Goal: Task Accomplishment & Management: Manage account settings

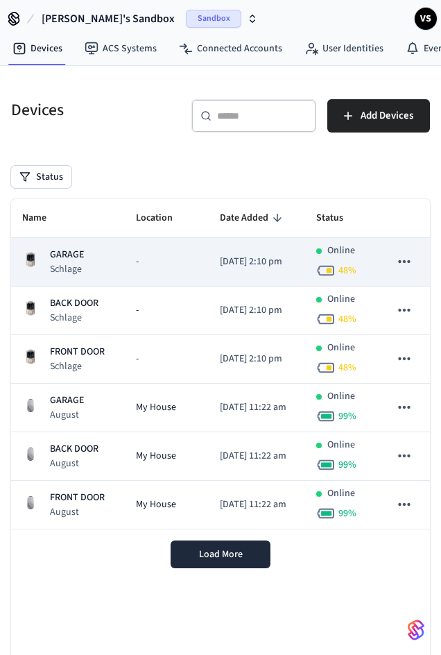
click at [84, 262] on p "GARAGE" at bounding box center [67, 255] width 34 height 15
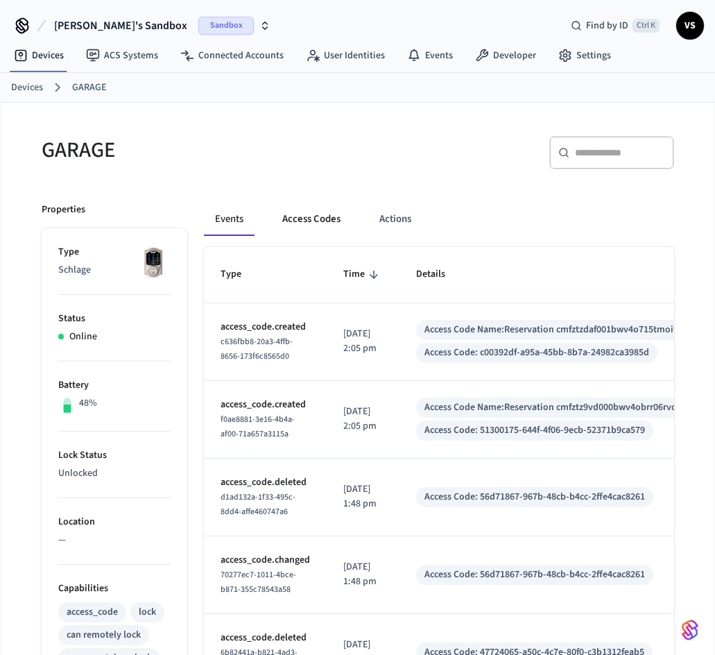
click at [298, 221] on button "Access Codes" at bounding box center [311, 219] width 80 height 33
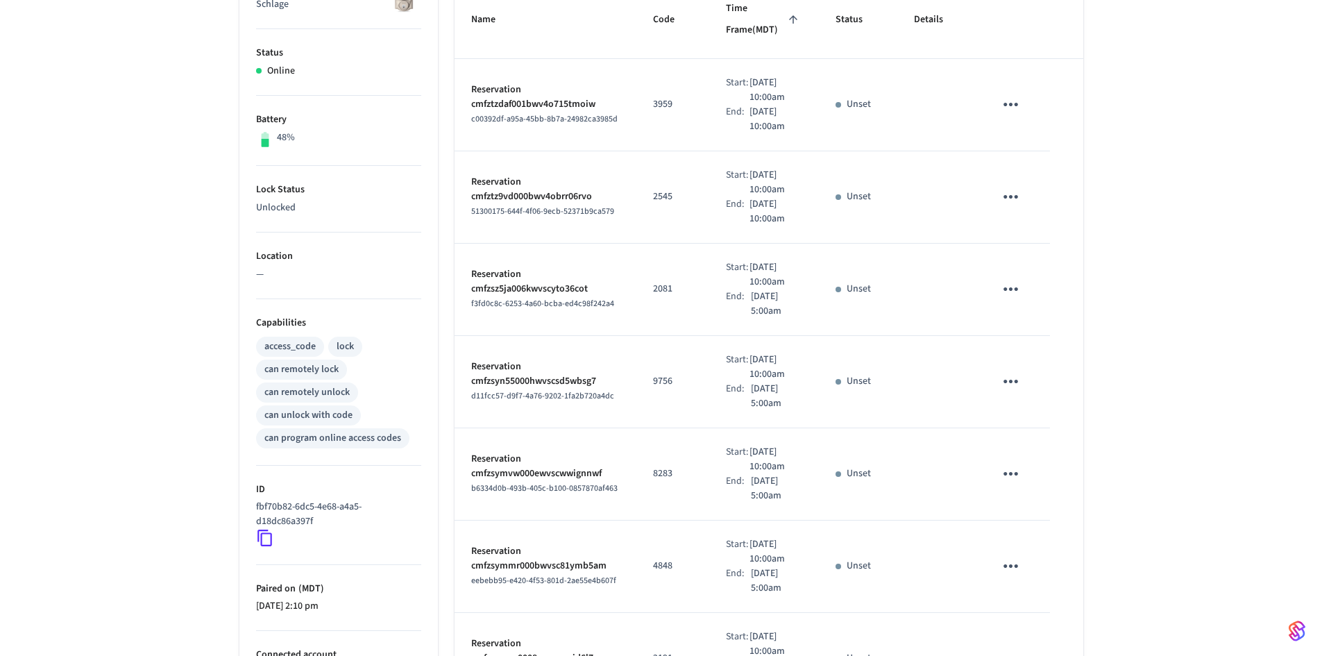
scroll to position [278, 0]
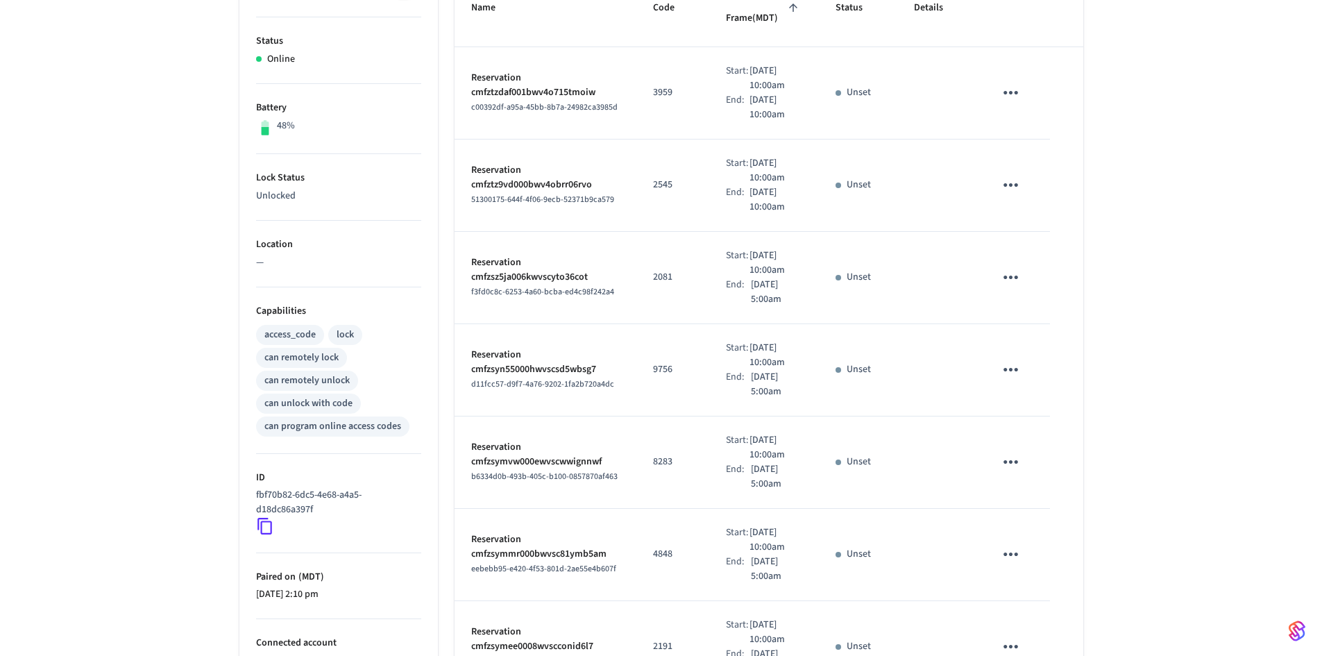
click at [451, 96] on icon "sticky table" at bounding box center [1011, 93] width 22 height 22
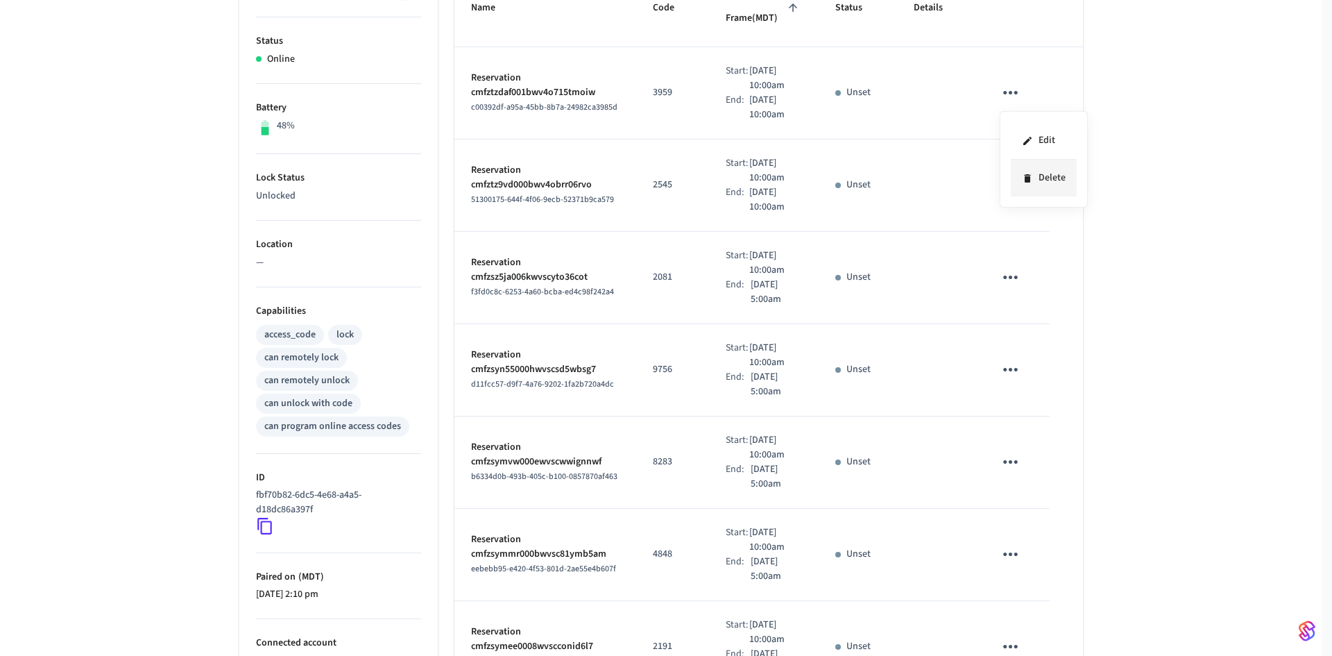
click at [451, 180] on li "Delete" at bounding box center [1044, 178] width 66 height 37
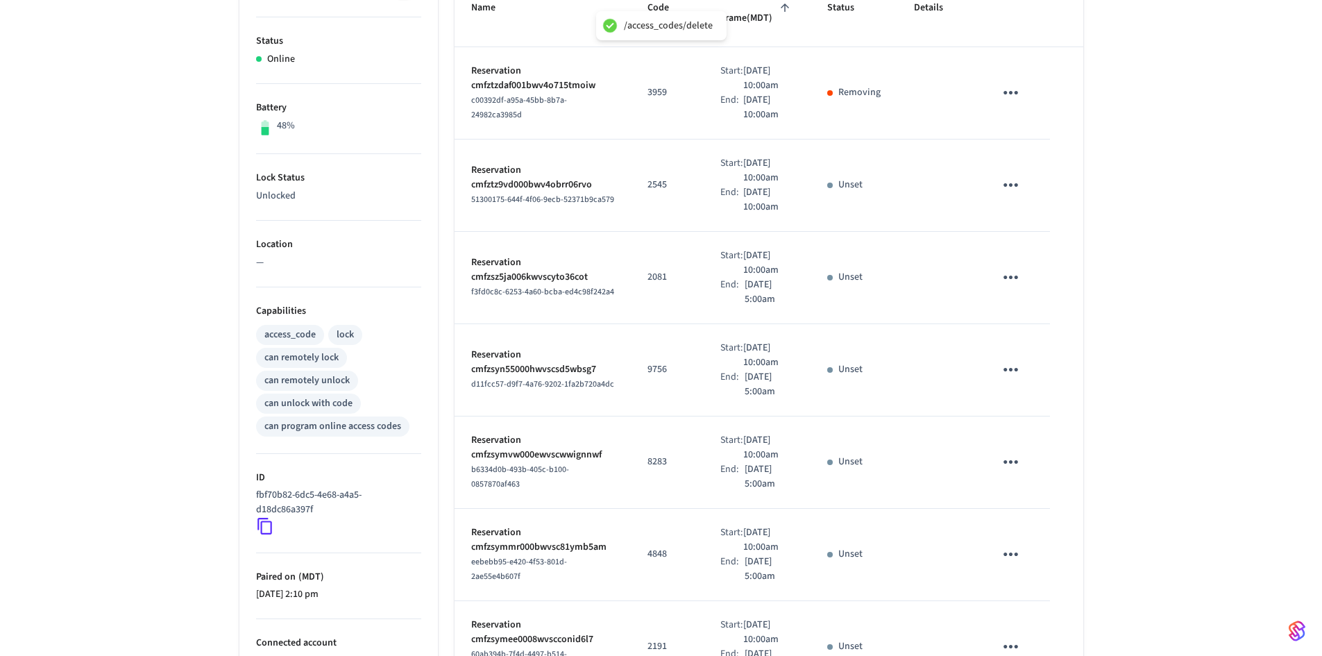
click at [451, 196] on icon "sticky table" at bounding box center [1011, 185] width 22 height 22
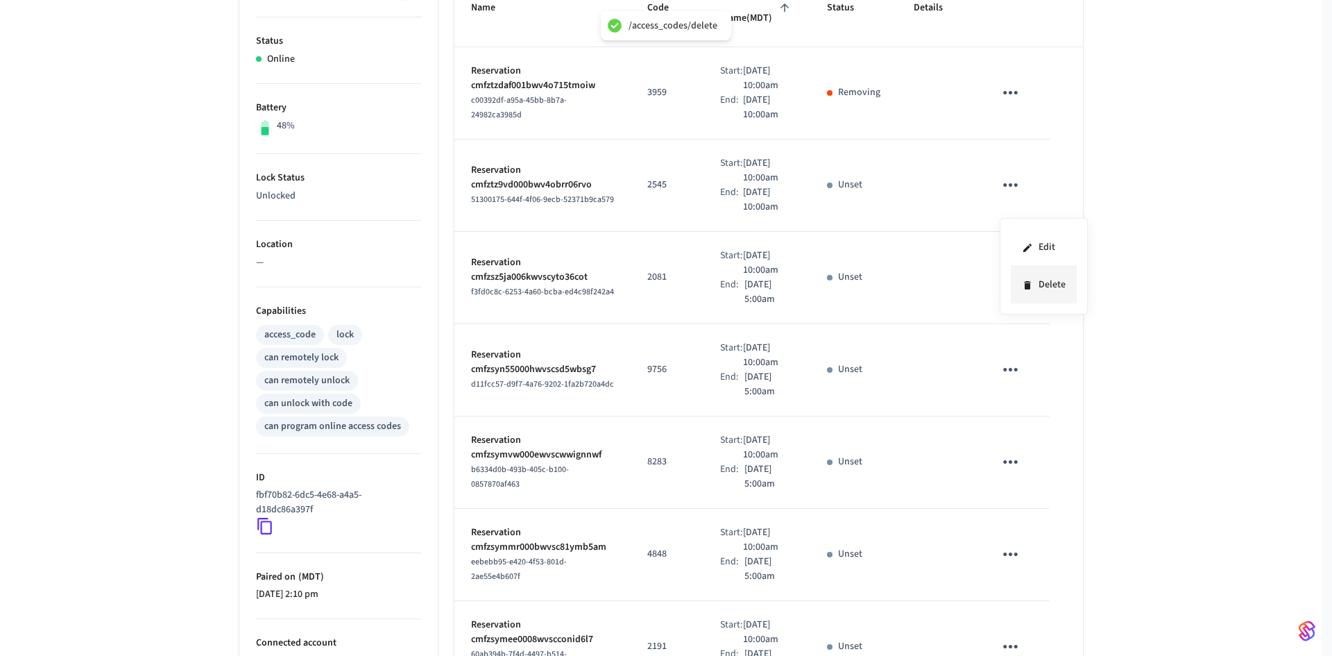
click at [451, 280] on li "Delete" at bounding box center [1044, 284] width 66 height 37
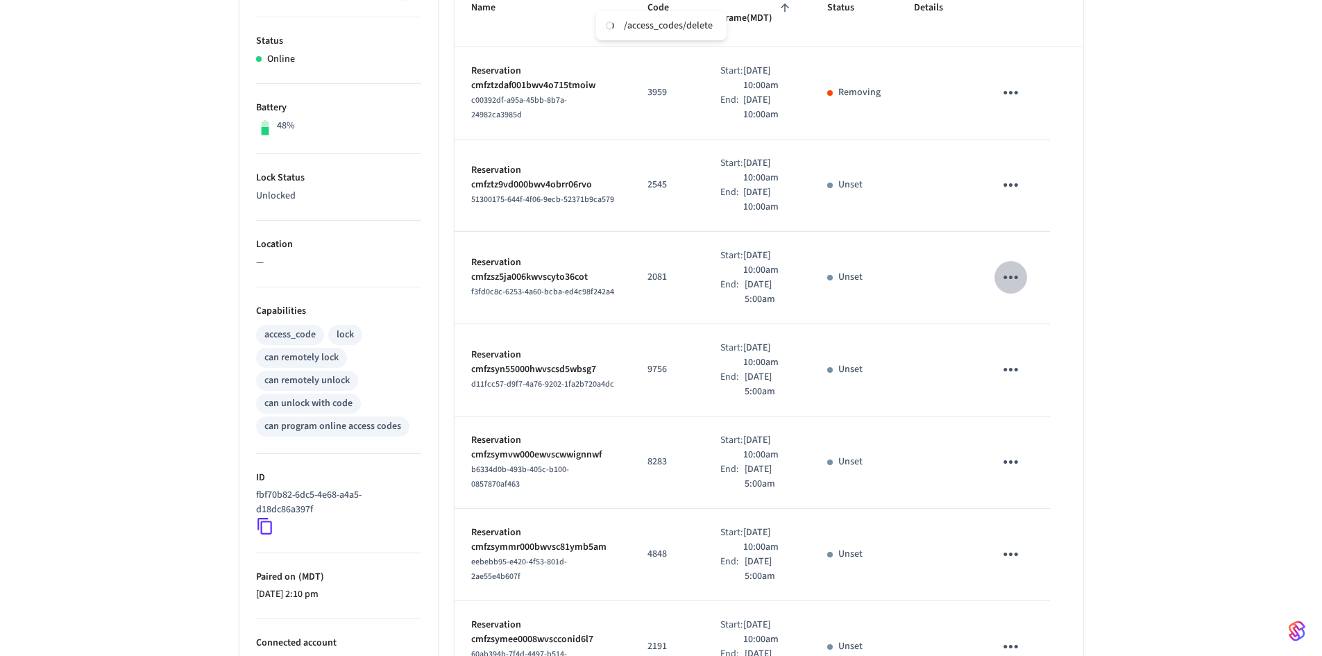
click at [451, 288] on icon "sticky table" at bounding box center [1011, 277] width 22 height 22
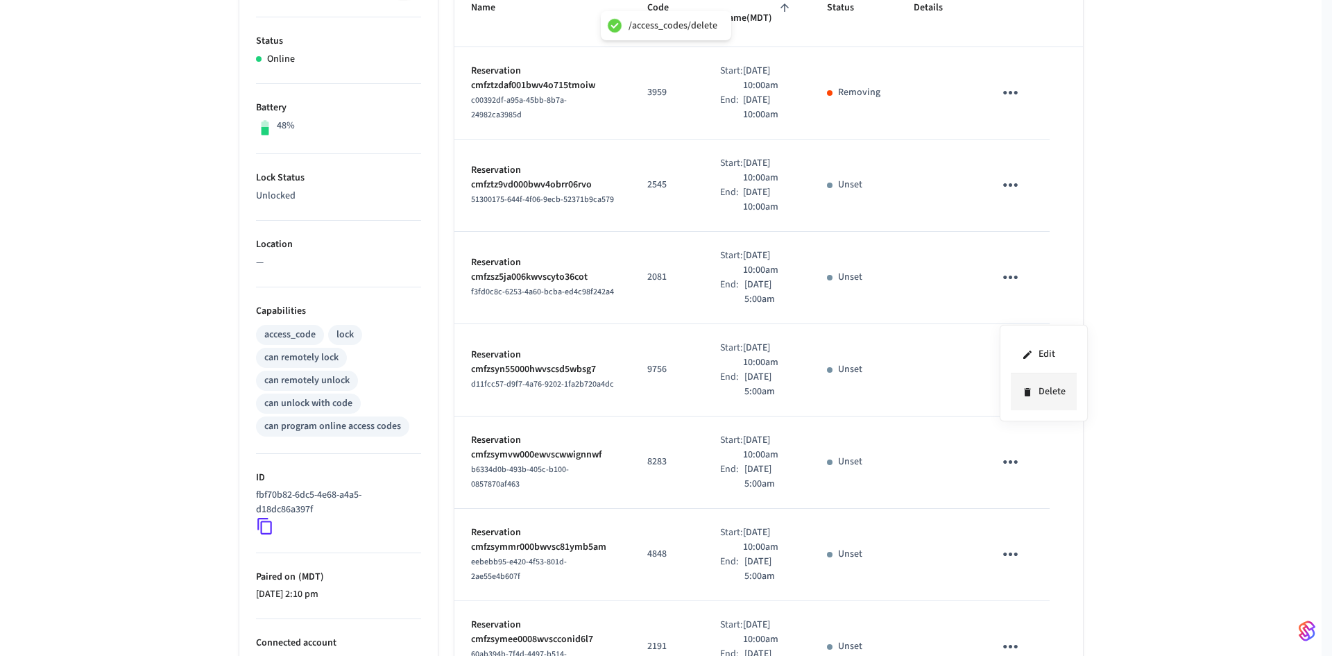
click at [451, 391] on div "Edit Delete" at bounding box center [666, 328] width 1332 height 656
click at [451, 416] on div at bounding box center [666, 328] width 1332 height 656
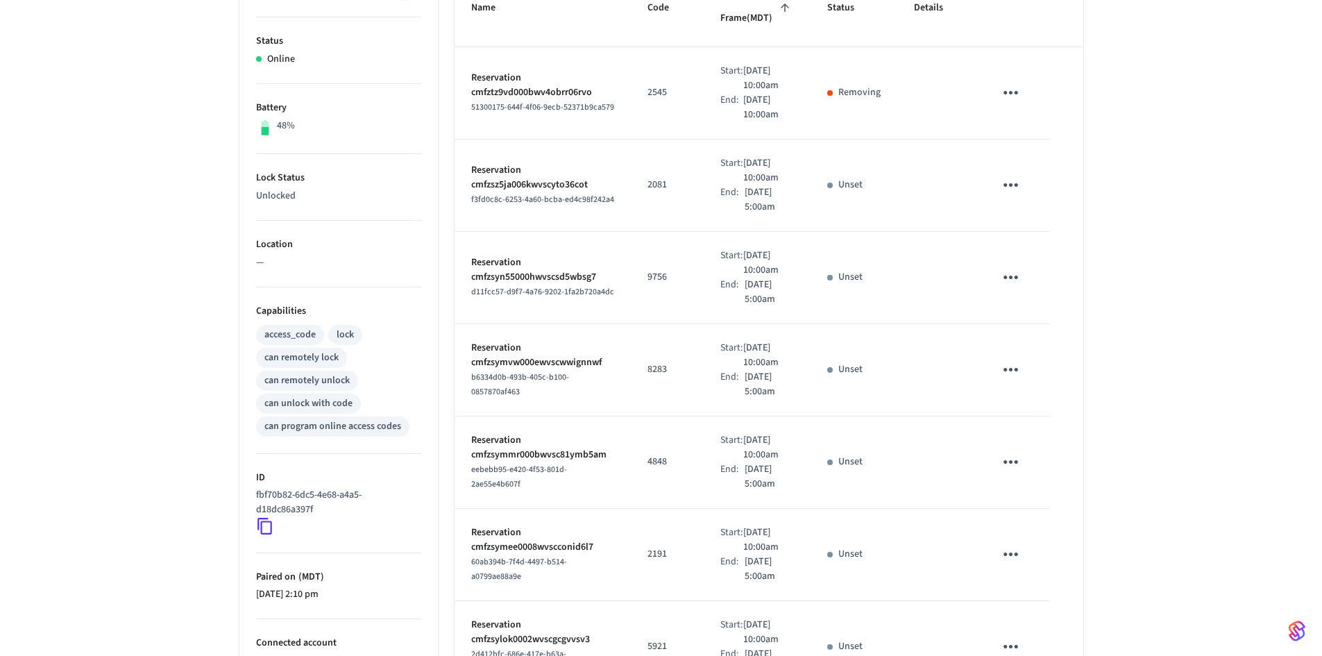
click at [451, 380] on icon "sticky table" at bounding box center [1011, 370] width 22 height 22
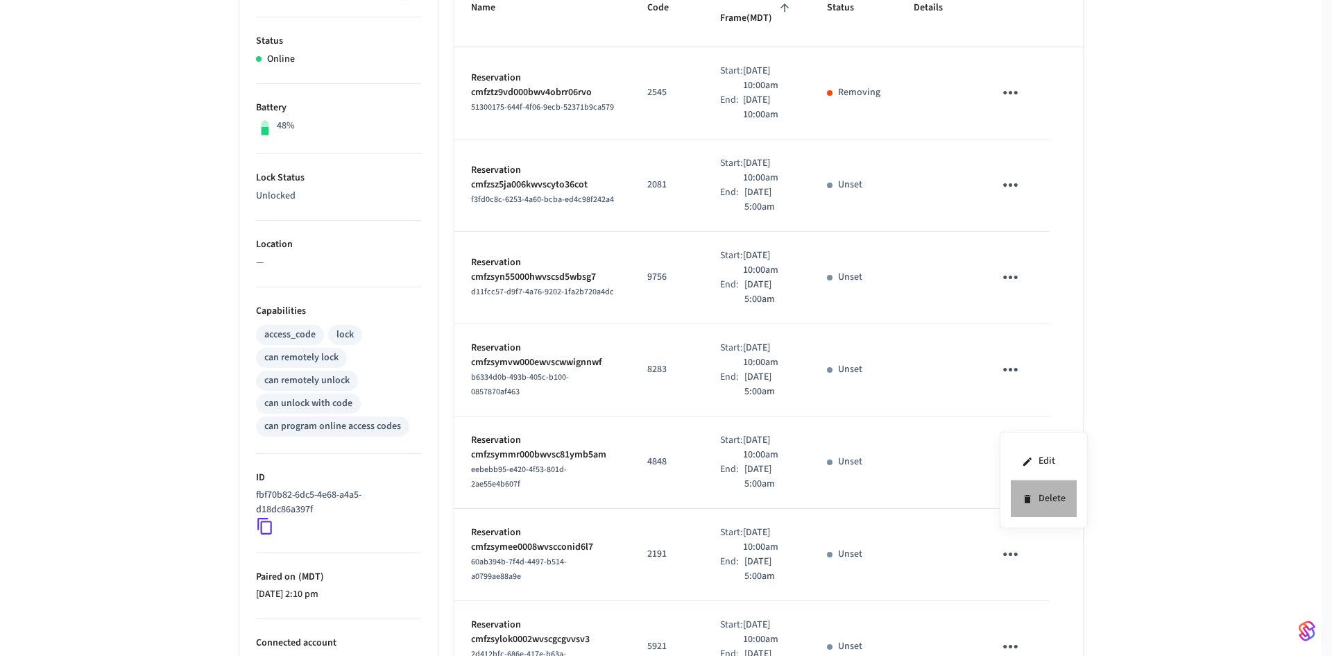
click at [451, 491] on li "Delete" at bounding box center [1044, 498] width 66 height 37
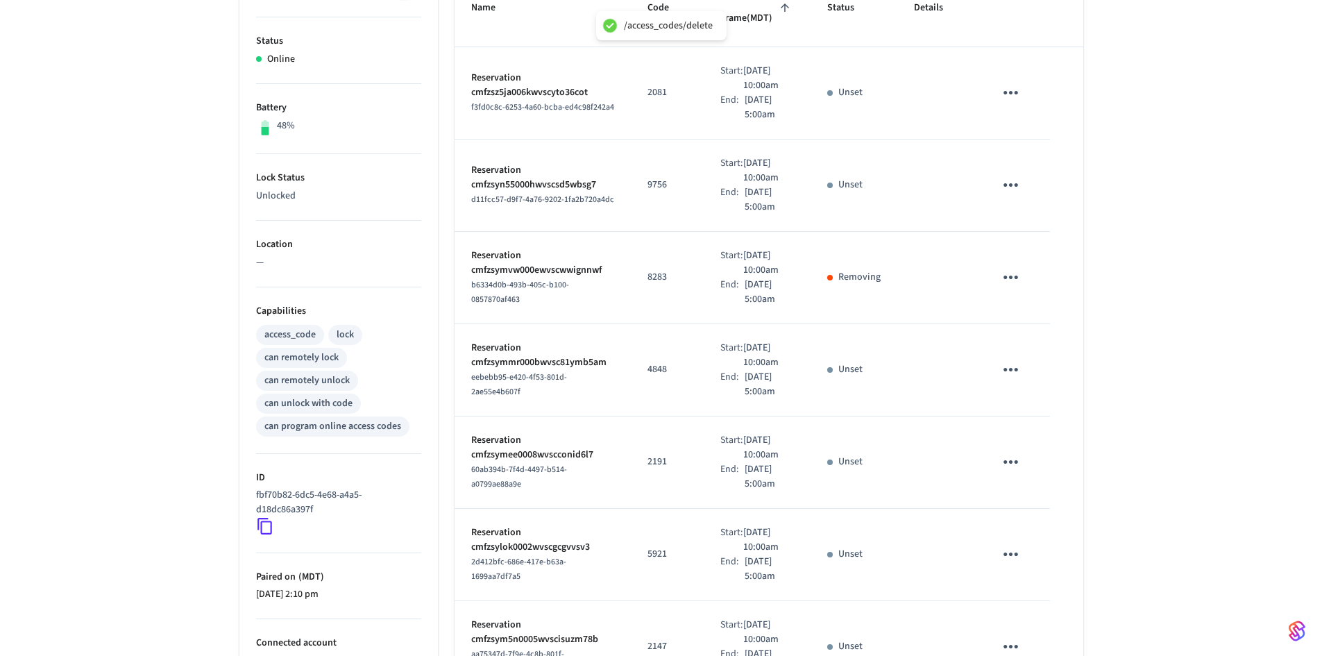
click at [451, 473] on icon "sticky table" at bounding box center [1011, 462] width 22 height 22
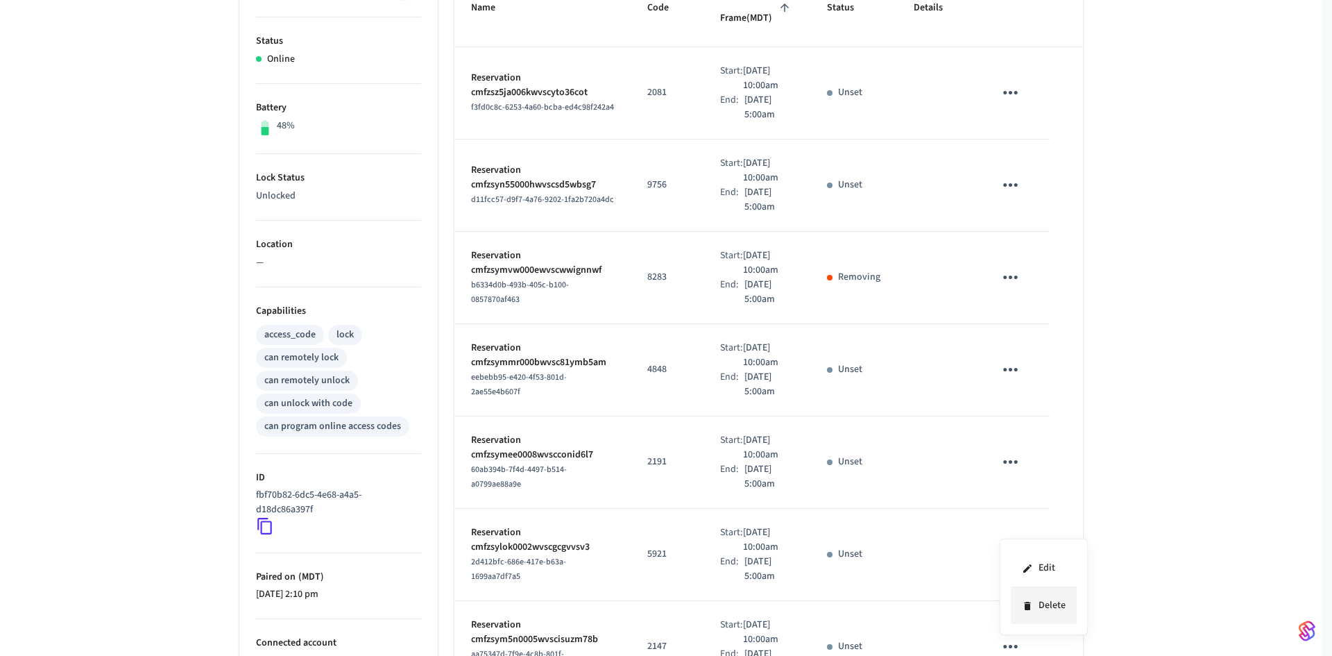
click at [451, 604] on li "Delete" at bounding box center [1044, 605] width 66 height 37
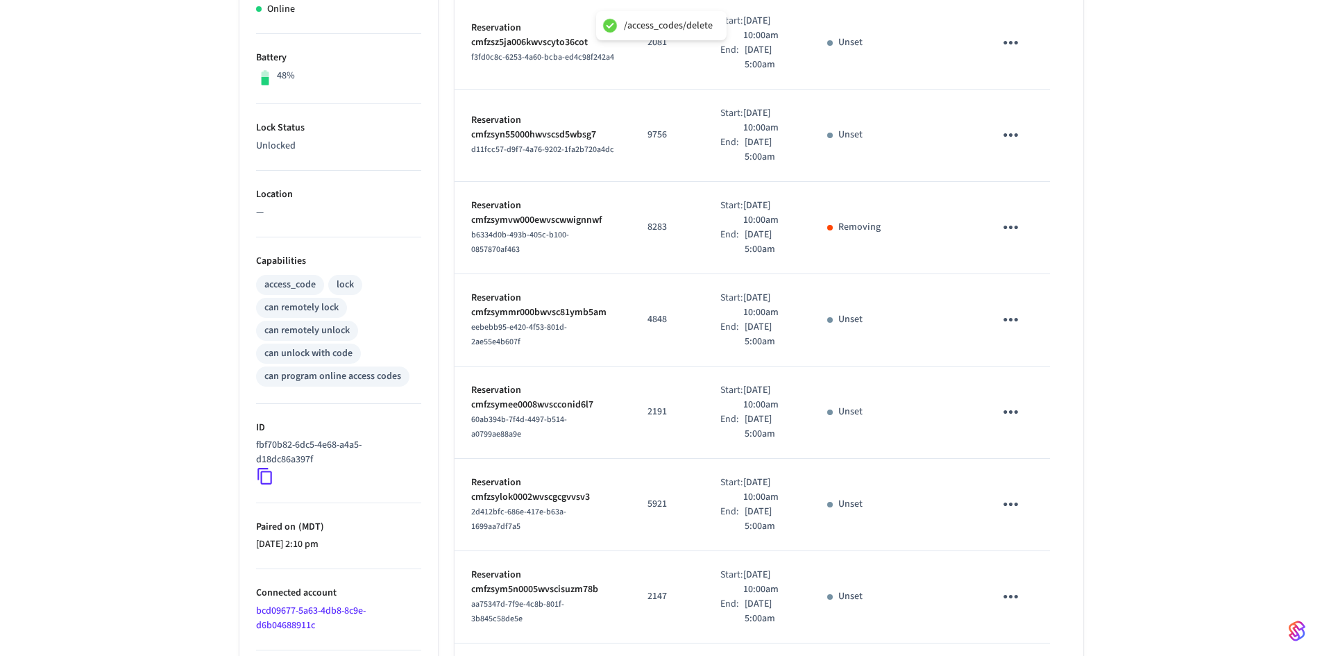
scroll to position [486, 0]
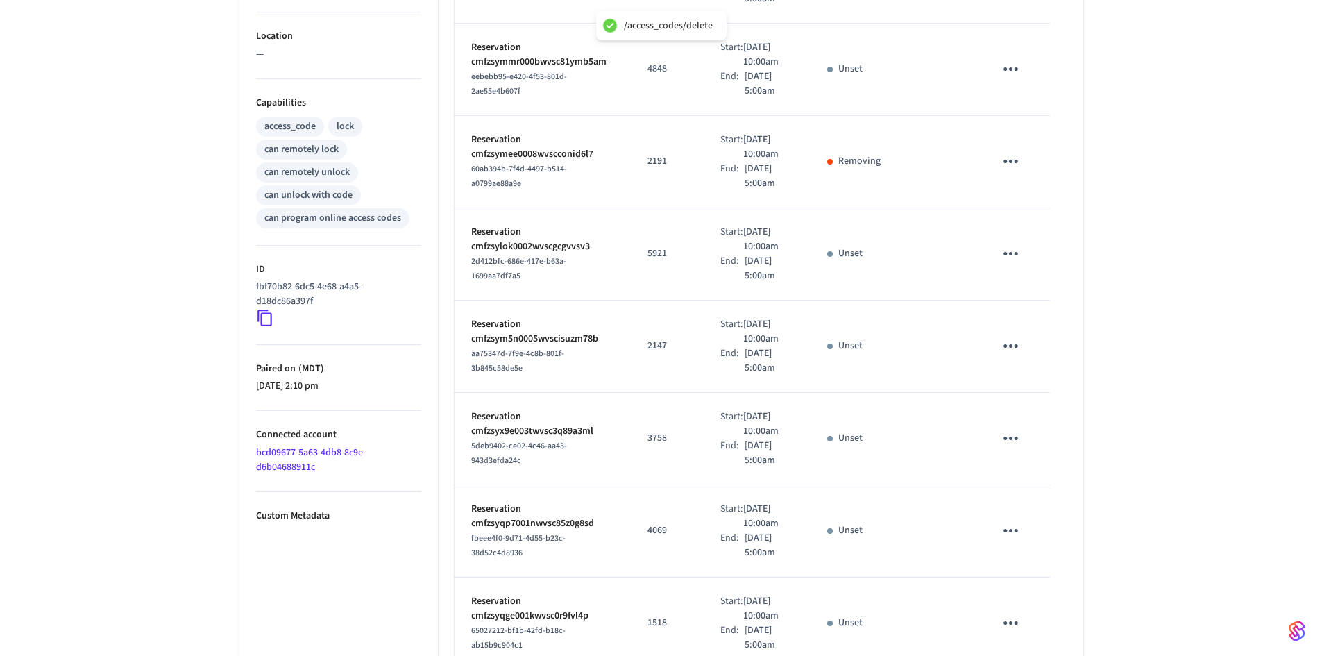
click at [451, 357] on icon "sticky table" at bounding box center [1011, 346] width 22 height 22
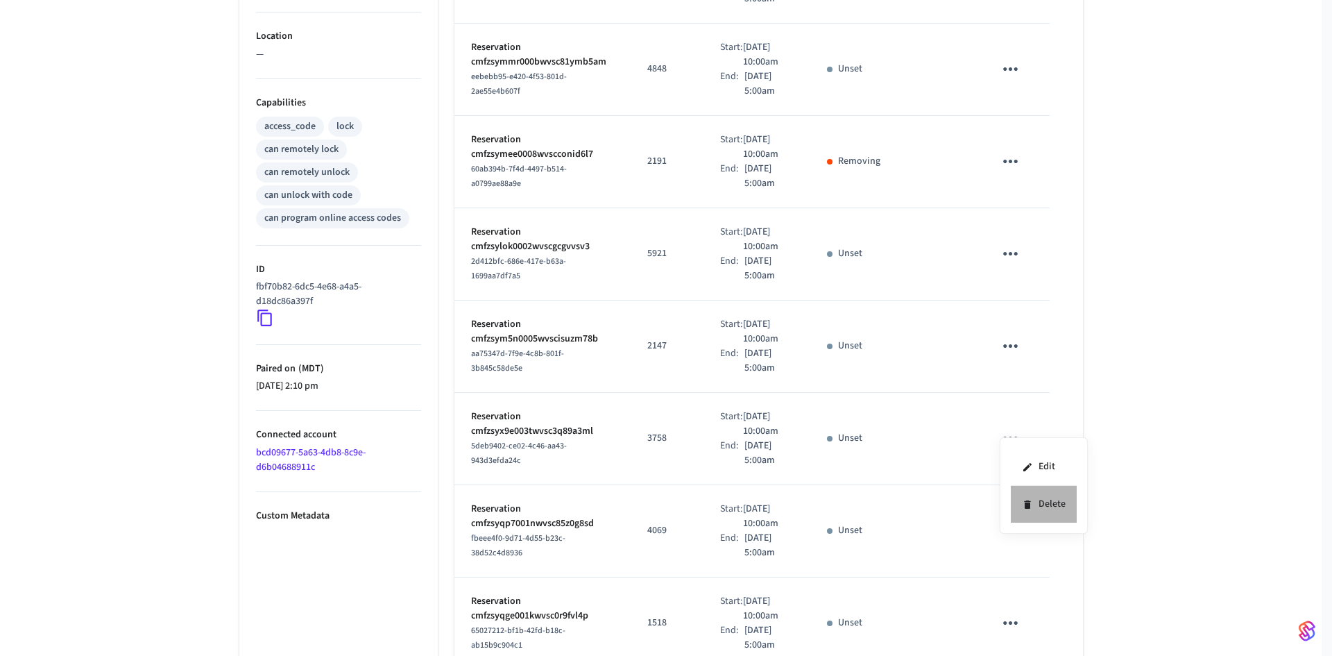
click at [451, 507] on li "Delete" at bounding box center [1044, 504] width 66 height 37
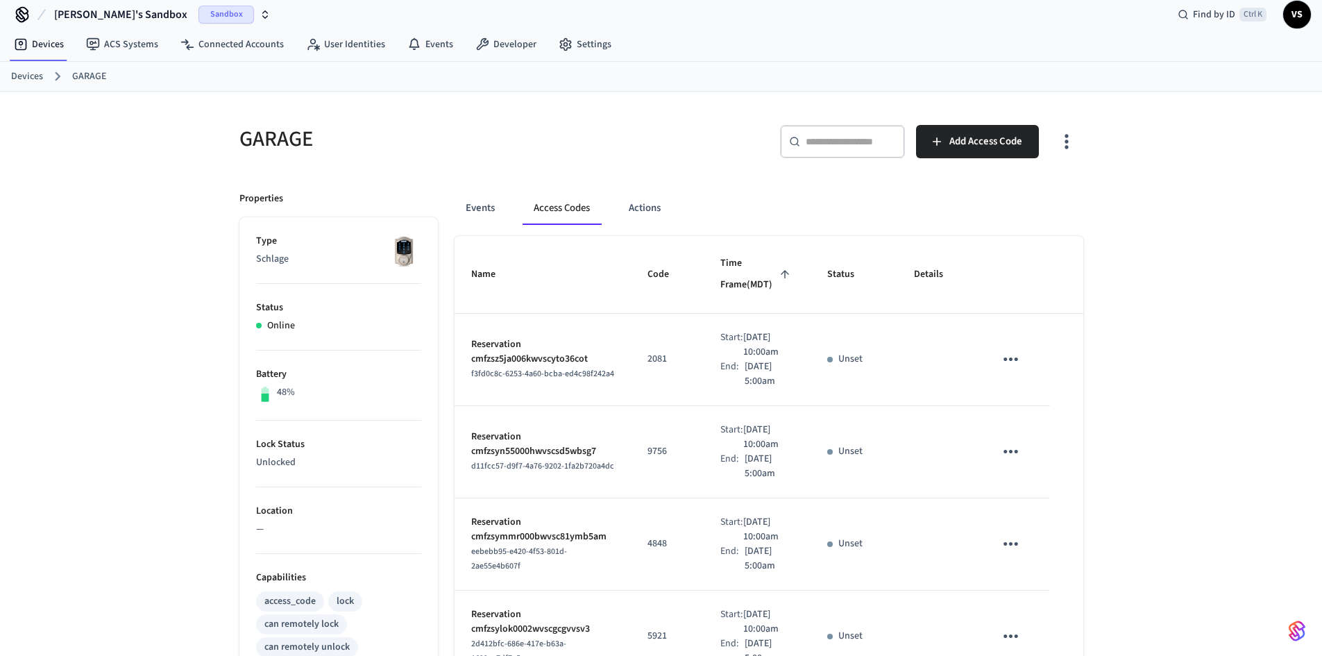
scroll to position [0, 0]
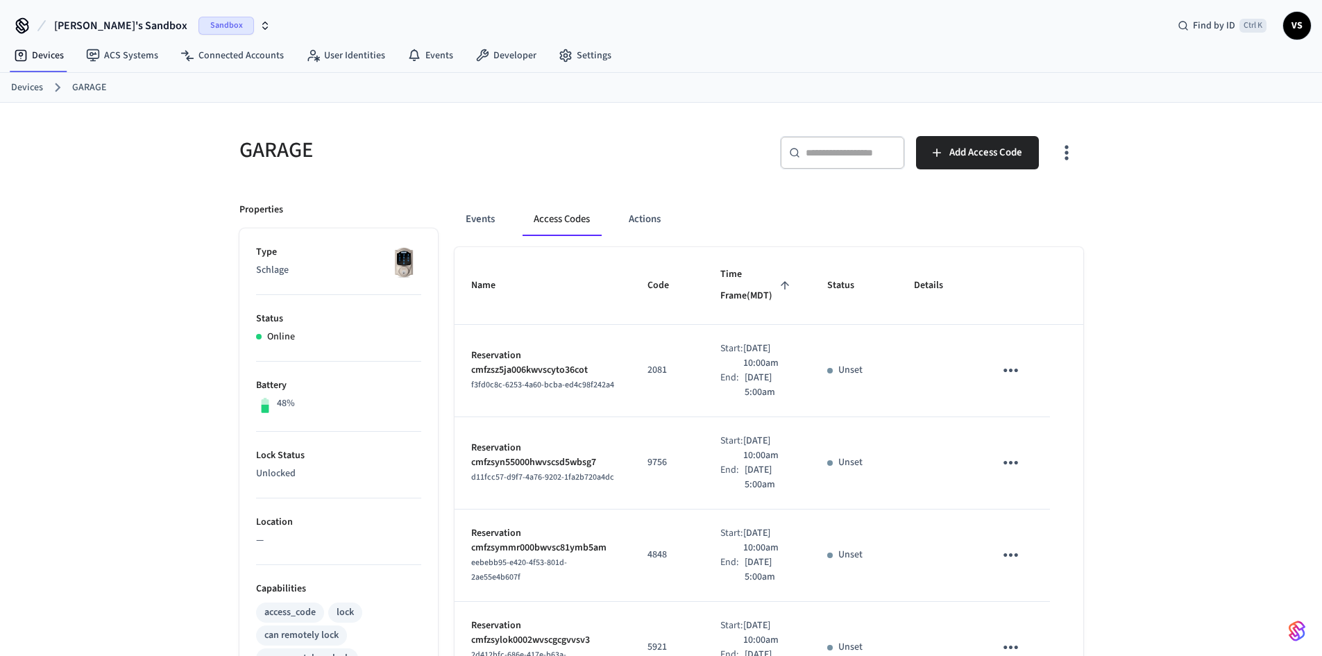
click at [451, 381] on icon "sticky table" at bounding box center [1011, 370] width 22 height 22
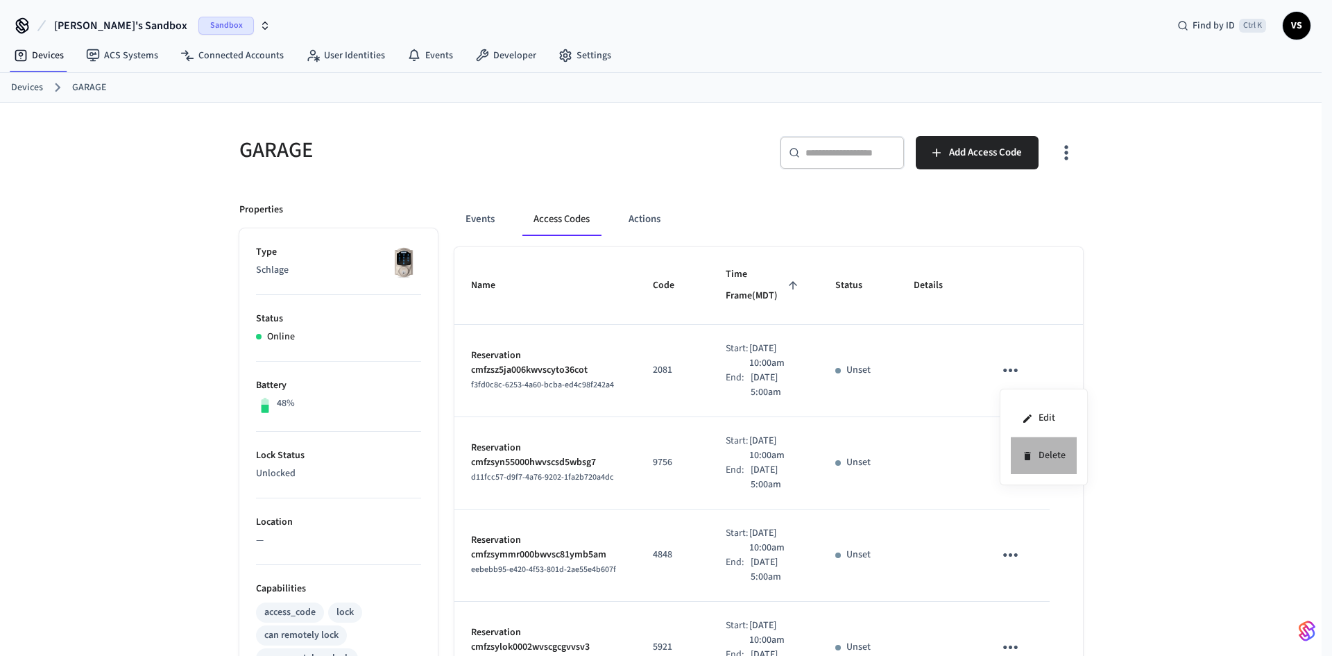
click at [451, 458] on li "Delete" at bounding box center [1044, 455] width 66 height 37
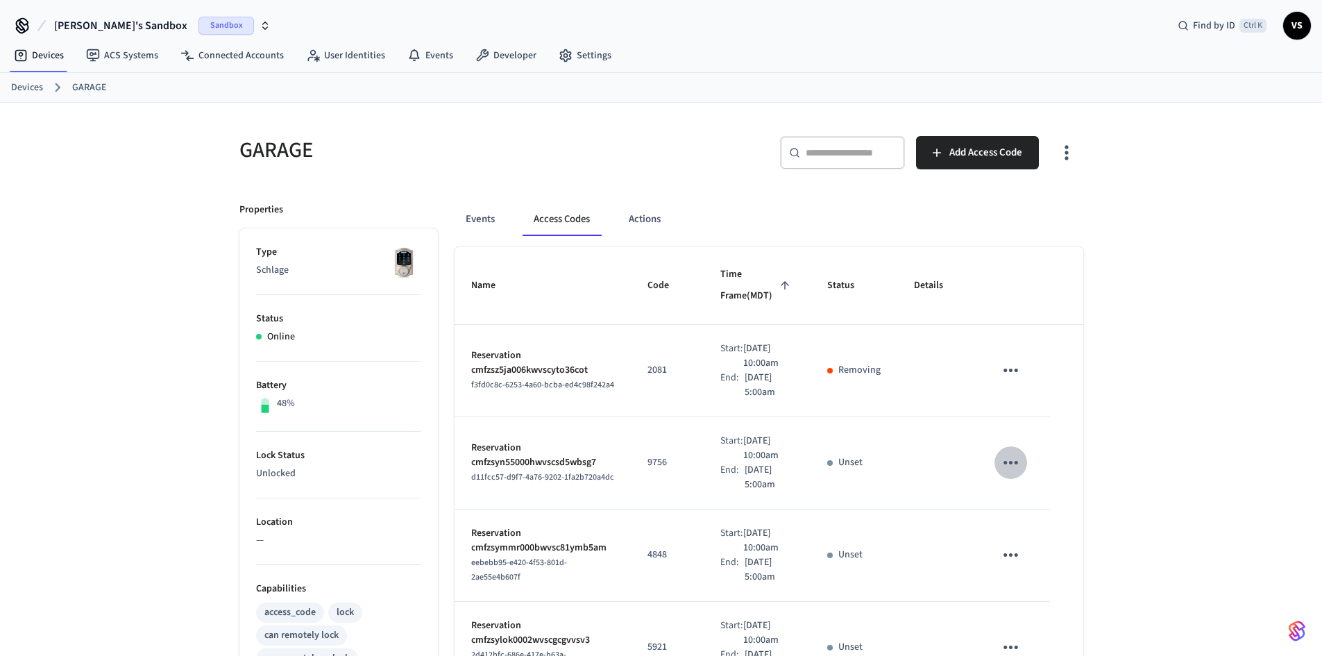
click at [451, 473] on icon "sticky table" at bounding box center [1011, 463] width 22 height 22
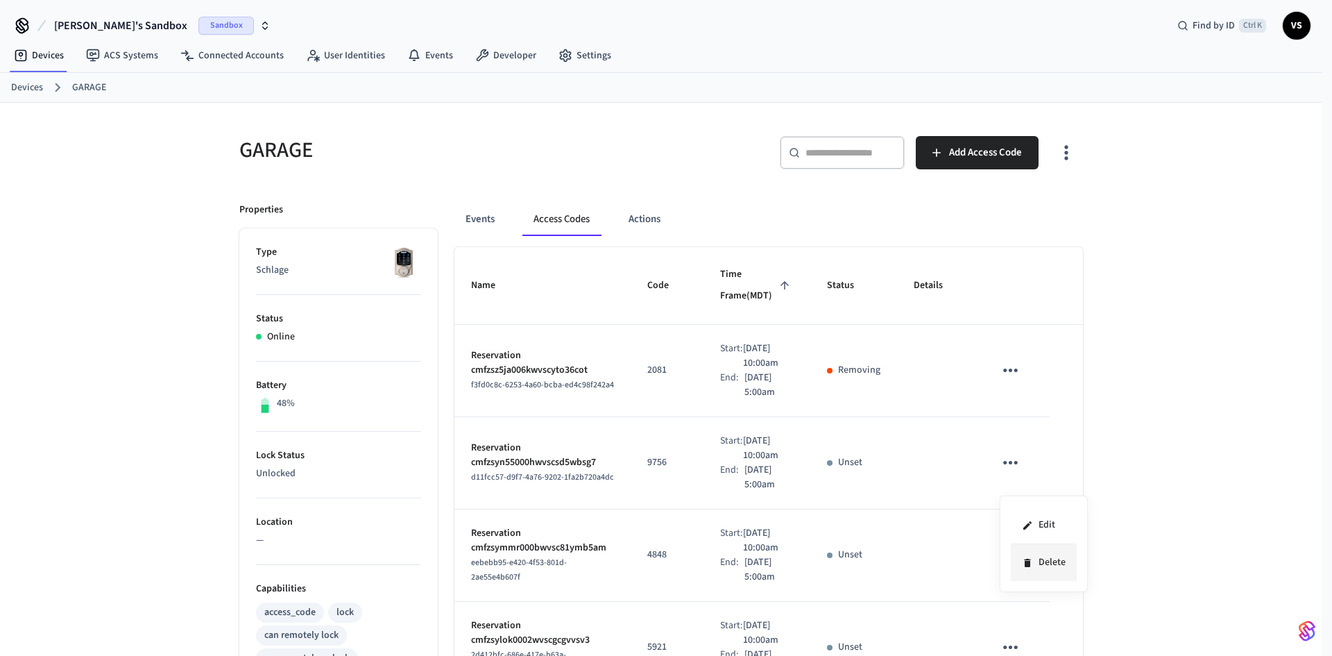
click at [451, 564] on li "Delete" at bounding box center [1044, 562] width 66 height 37
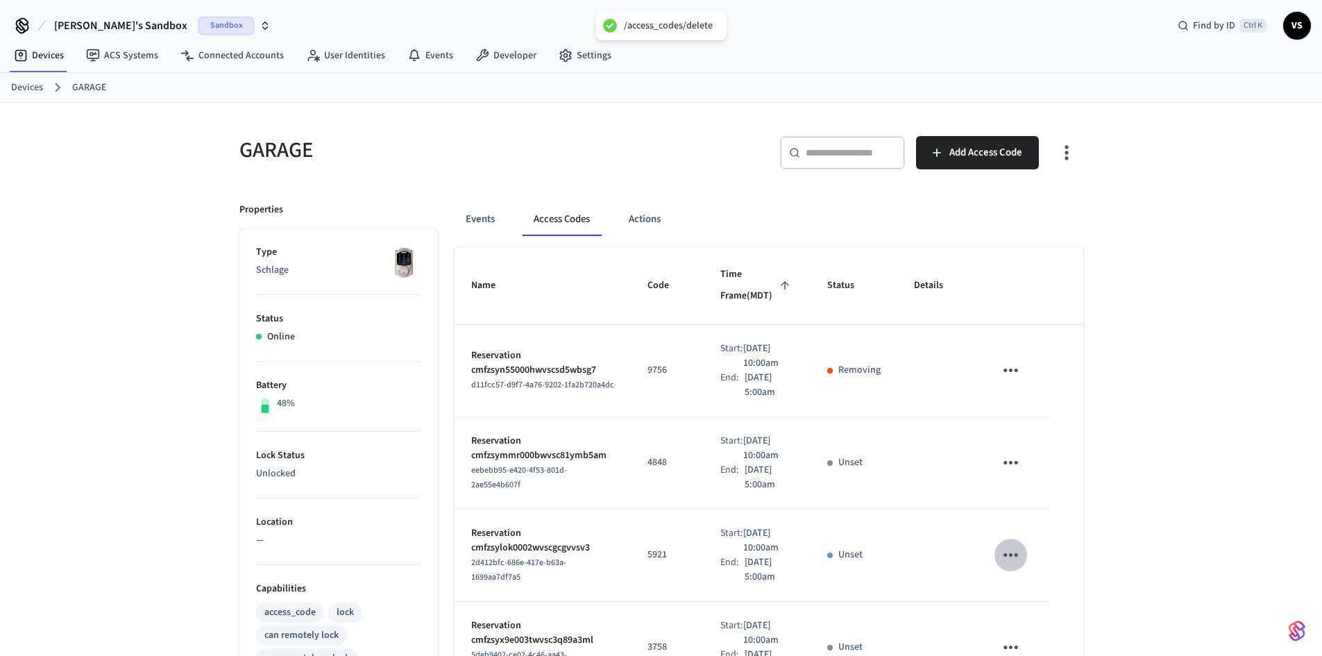
click at [451, 565] on icon "sticky table" at bounding box center [1011, 555] width 22 height 22
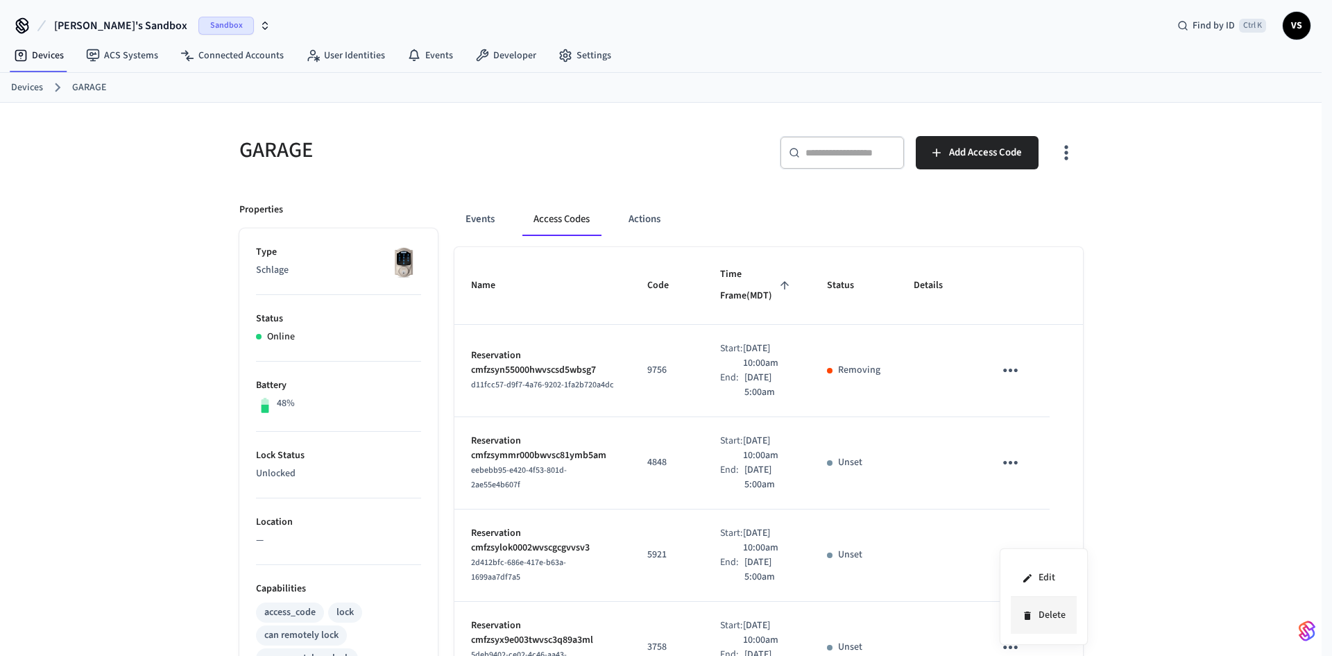
click at [451, 613] on li "Delete" at bounding box center [1044, 615] width 66 height 37
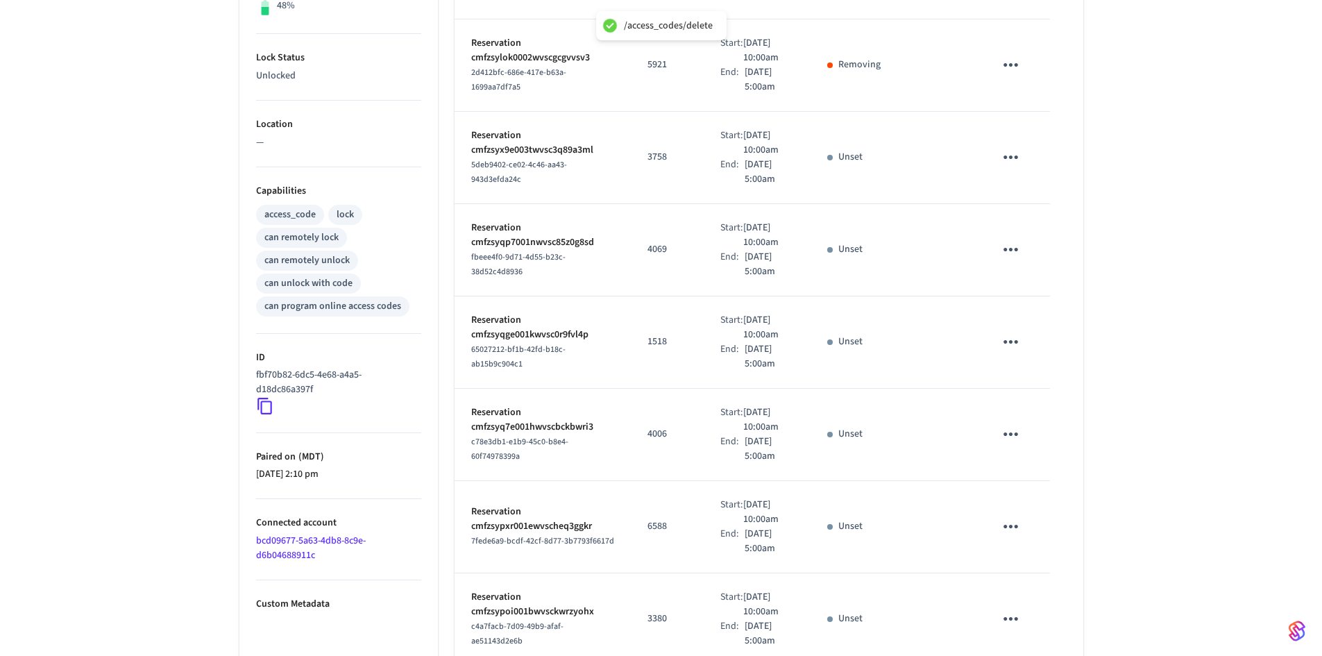
scroll to position [416, 0]
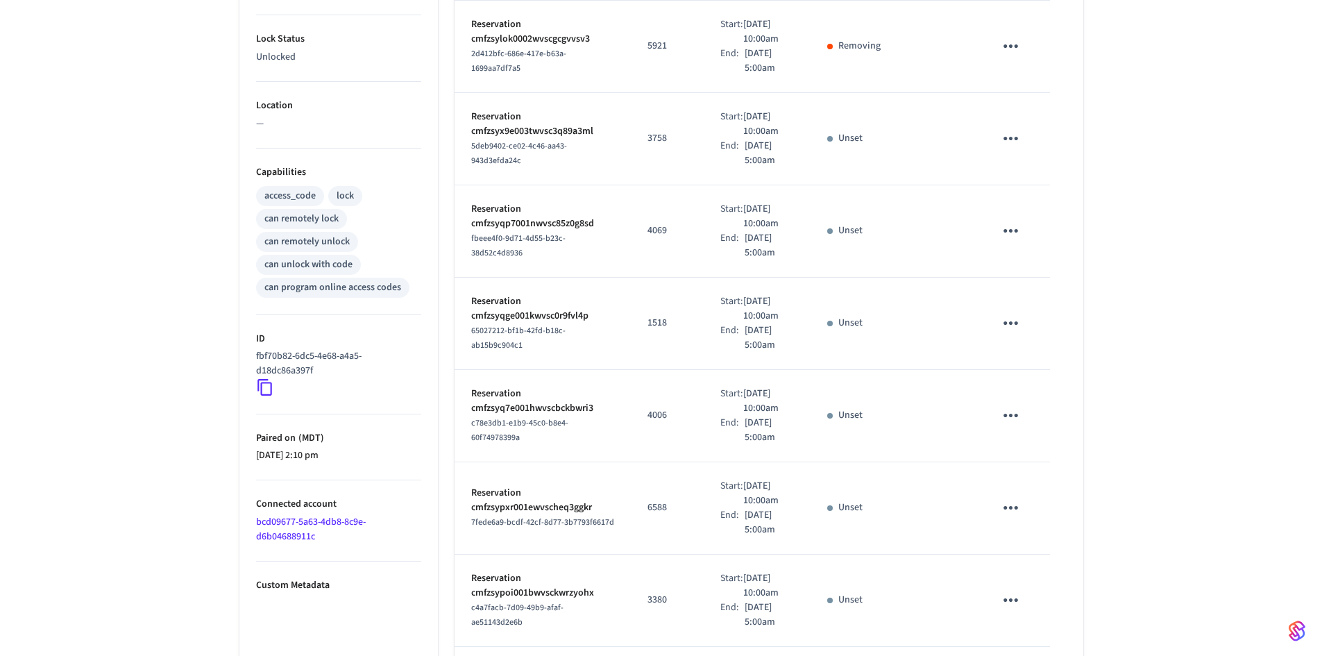
click at [451, 334] on icon "sticky table" at bounding box center [1011, 323] width 22 height 22
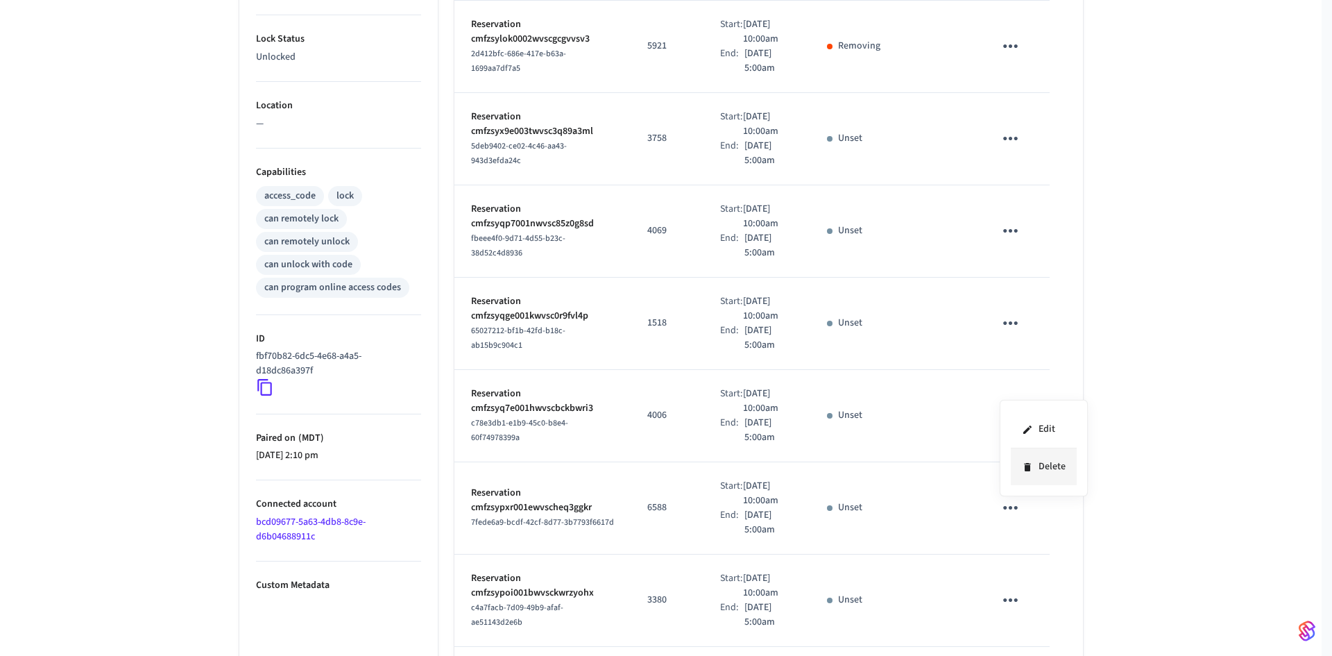
click at [451, 467] on li "Delete" at bounding box center [1044, 466] width 66 height 37
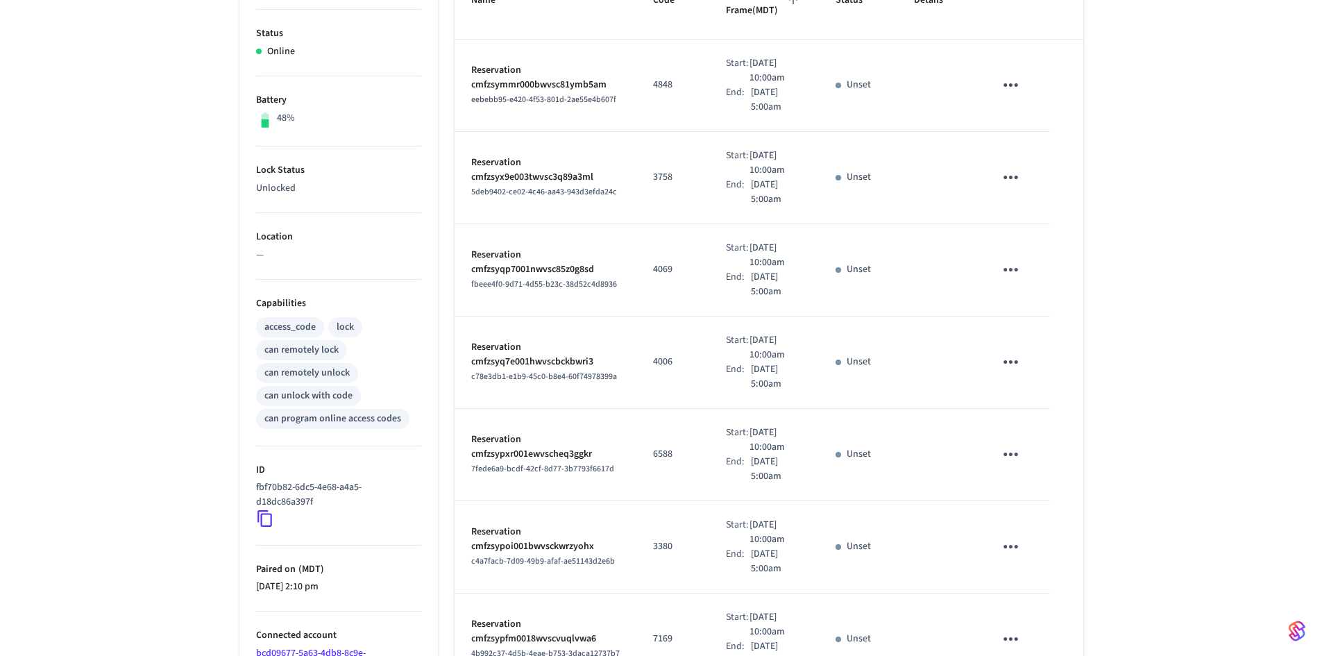
scroll to position [319, 0]
